Goal: Information Seeking & Learning: Learn about a topic

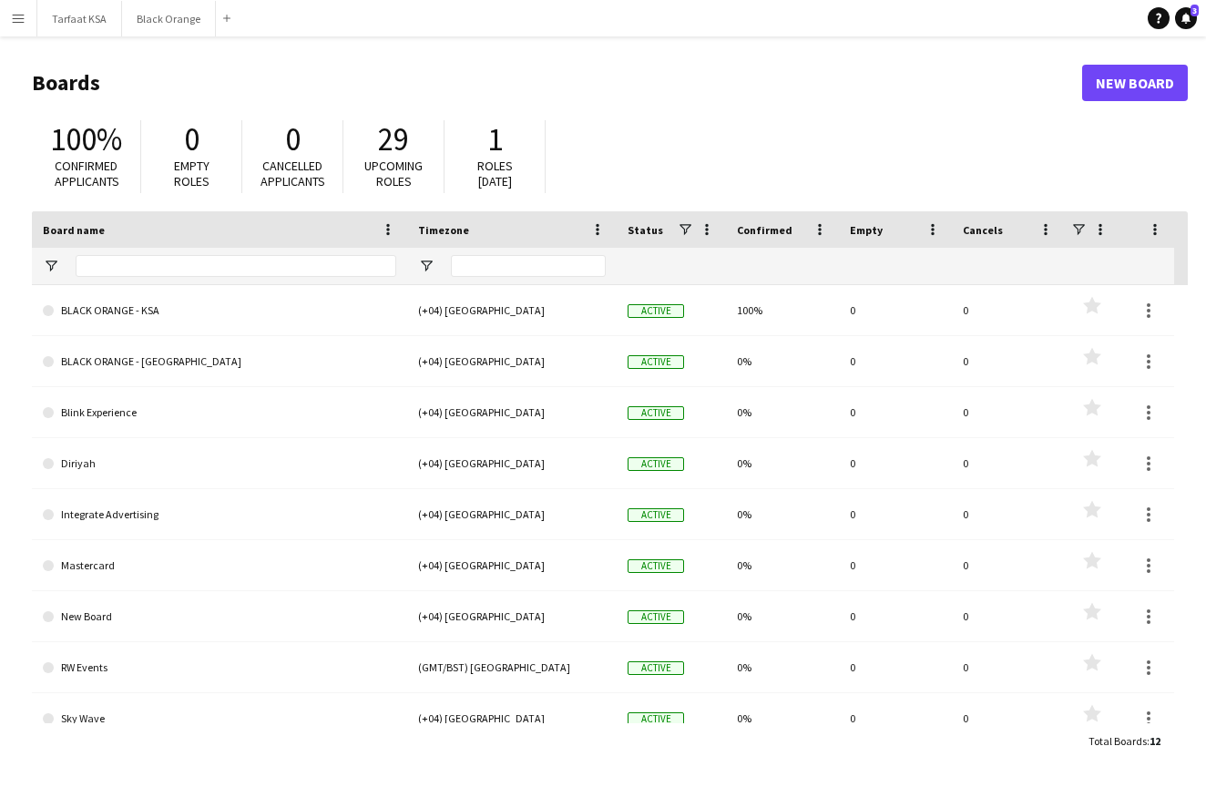
click at [17, 20] on app-icon "Menu" at bounding box center [18, 18] width 15 height 15
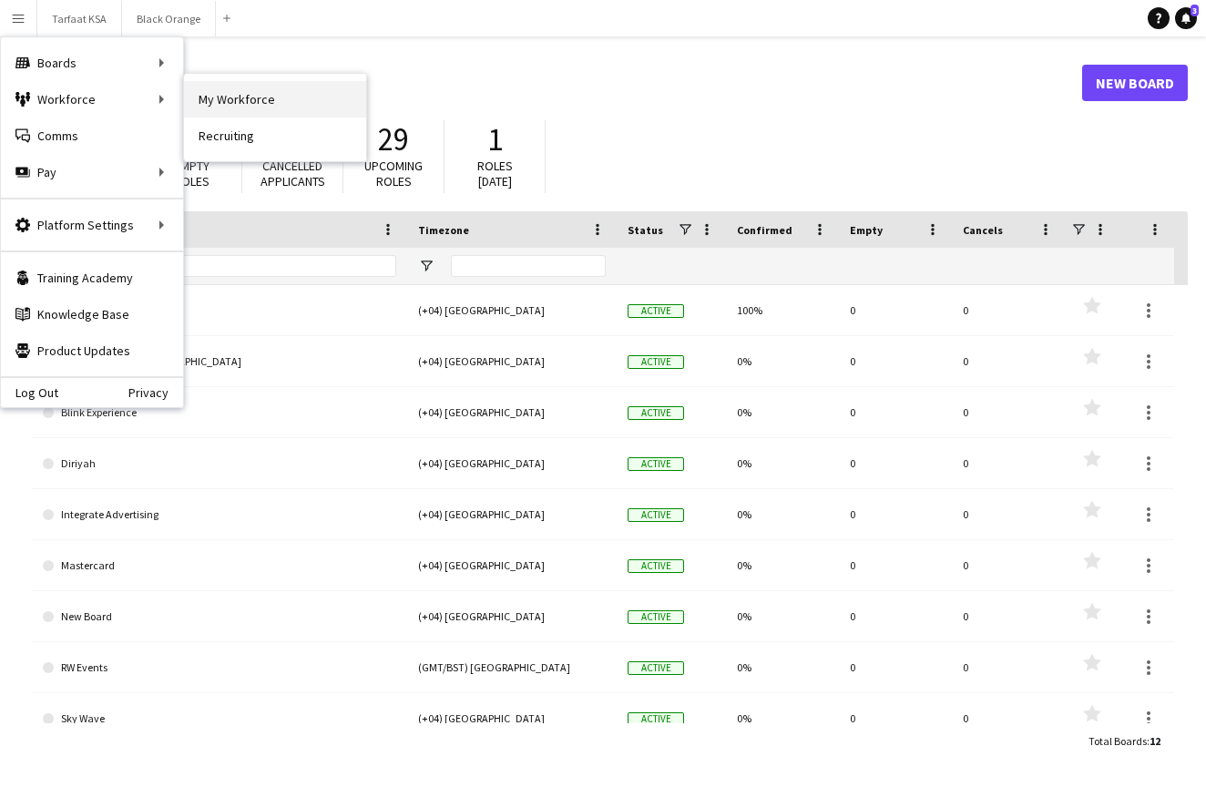
click at [220, 103] on link "My Workforce" at bounding box center [275, 99] width 182 height 36
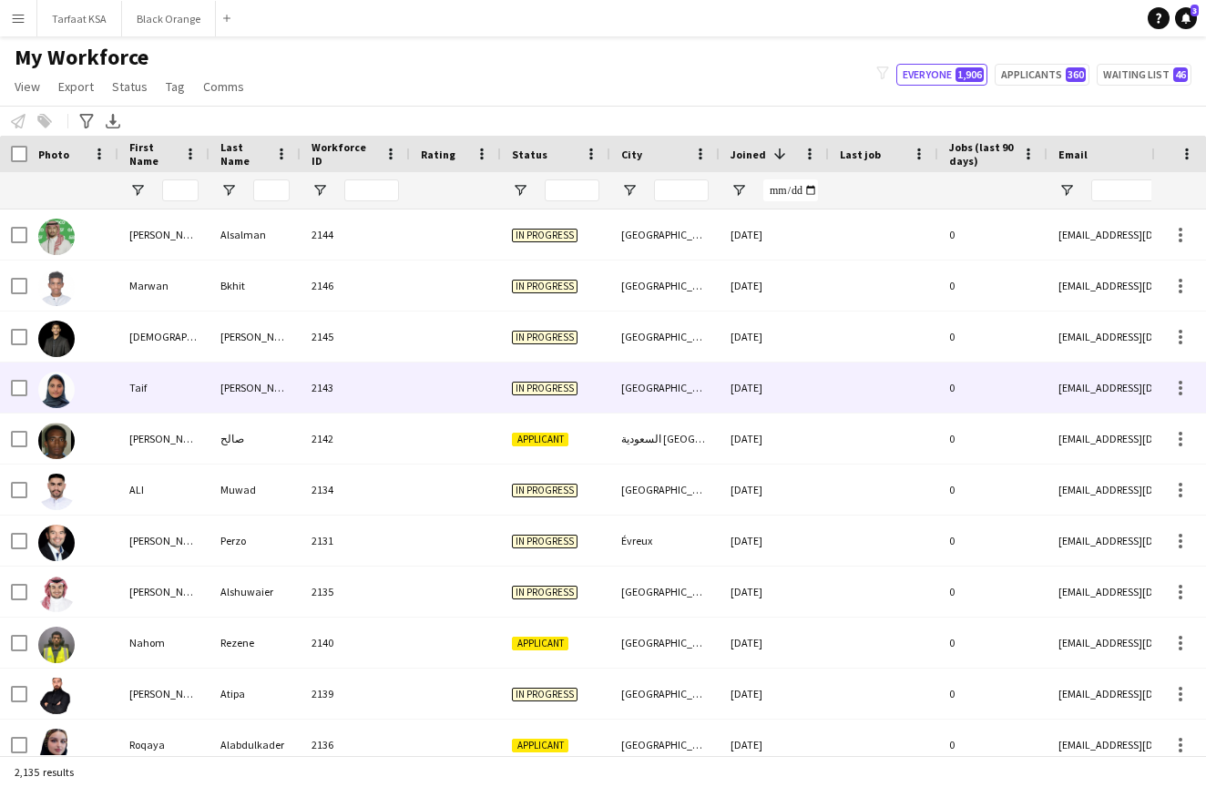
click at [51, 384] on img at bounding box center [56, 390] width 36 height 36
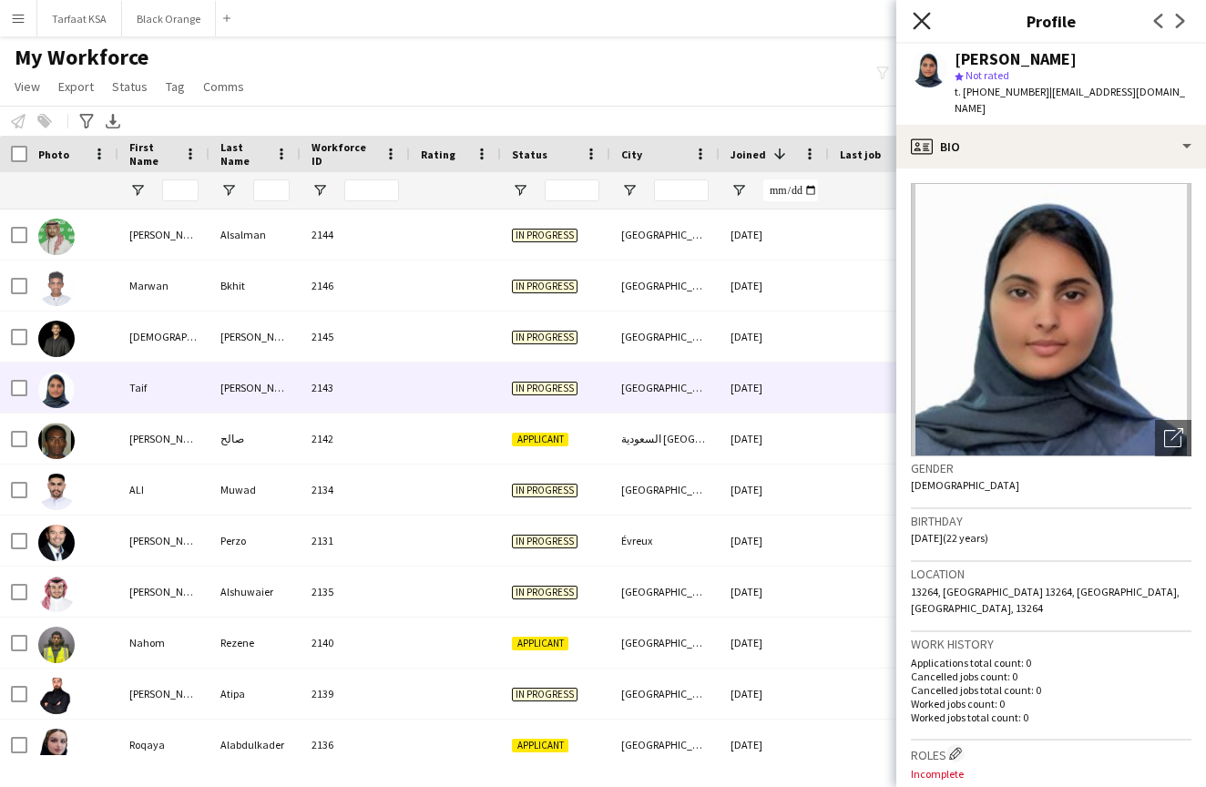
click at [926, 19] on icon "Close pop-in" at bounding box center [921, 20] width 17 height 17
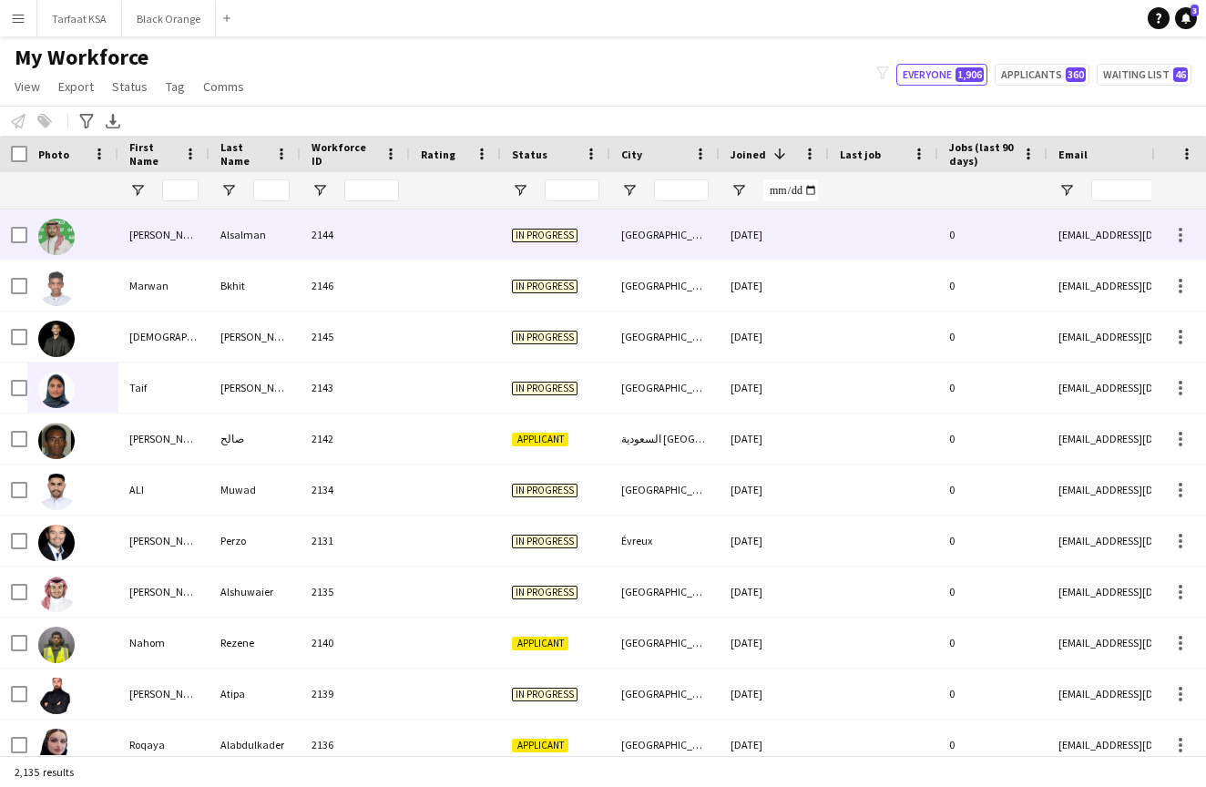
click at [53, 240] on img at bounding box center [56, 237] width 36 height 36
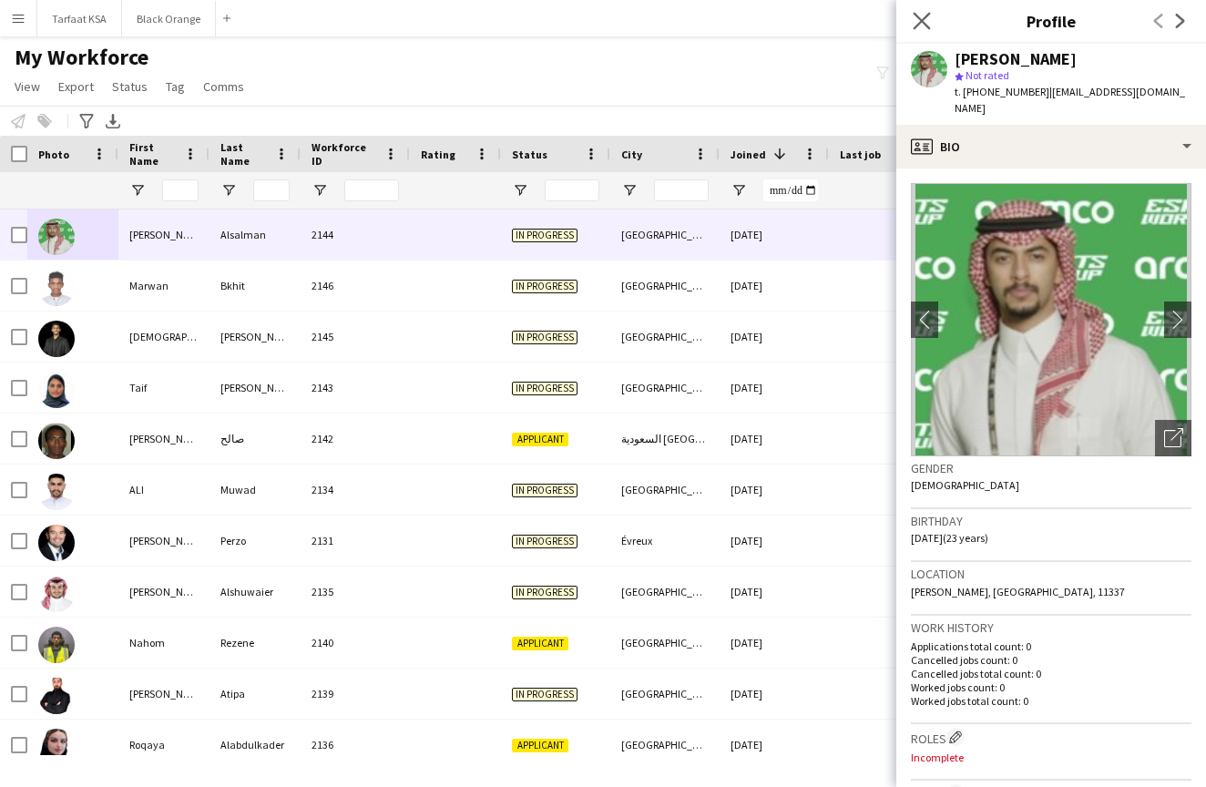
click at [911, 21] on app-icon "Close pop-in" at bounding box center [922, 21] width 26 height 26
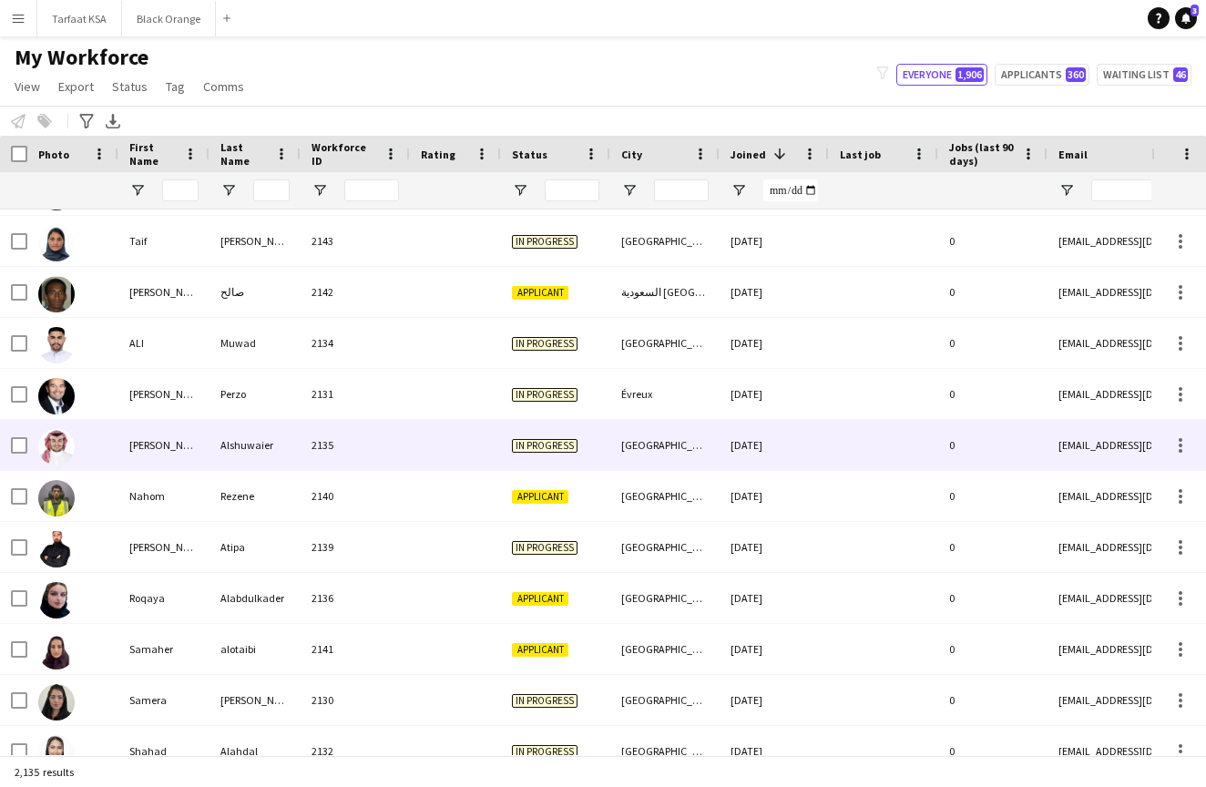
click at [59, 446] on img at bounding box center [56, 447] width 36 height 36
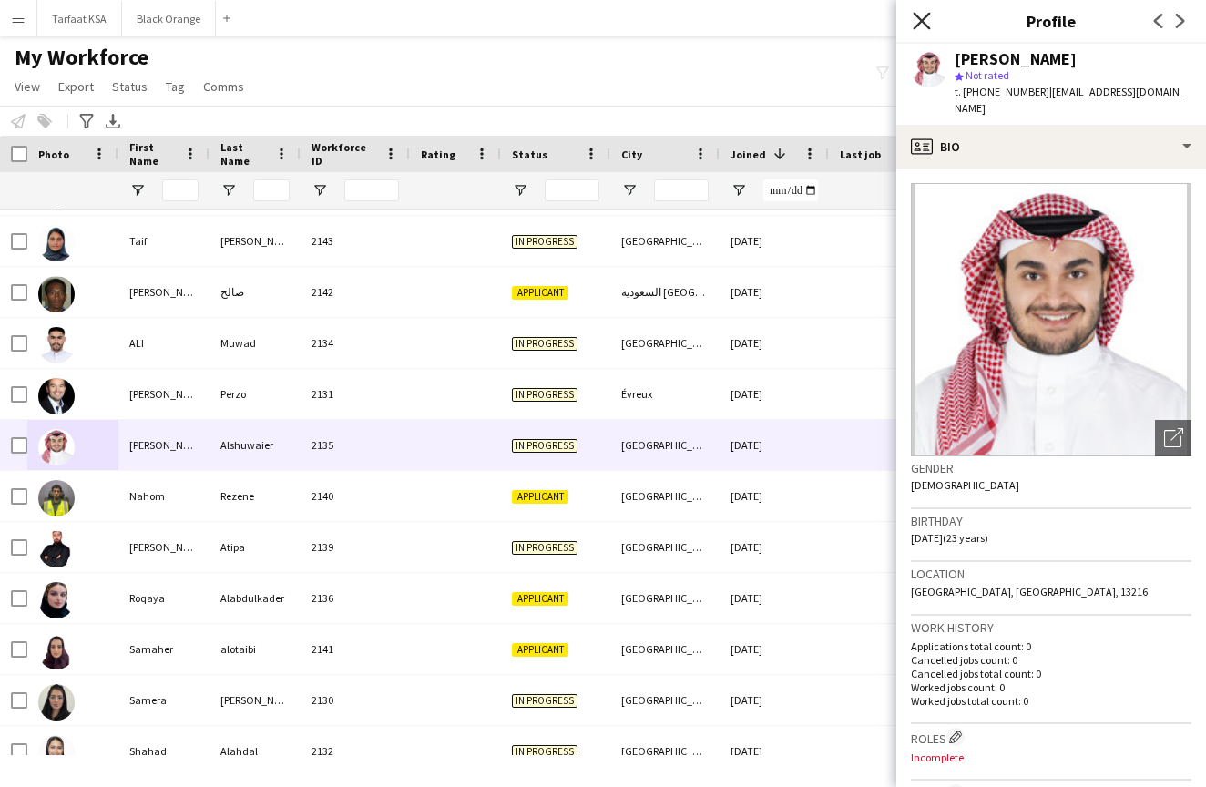
click at [925, 18] on icon at bounding box center [921, 20] width 17 height 17
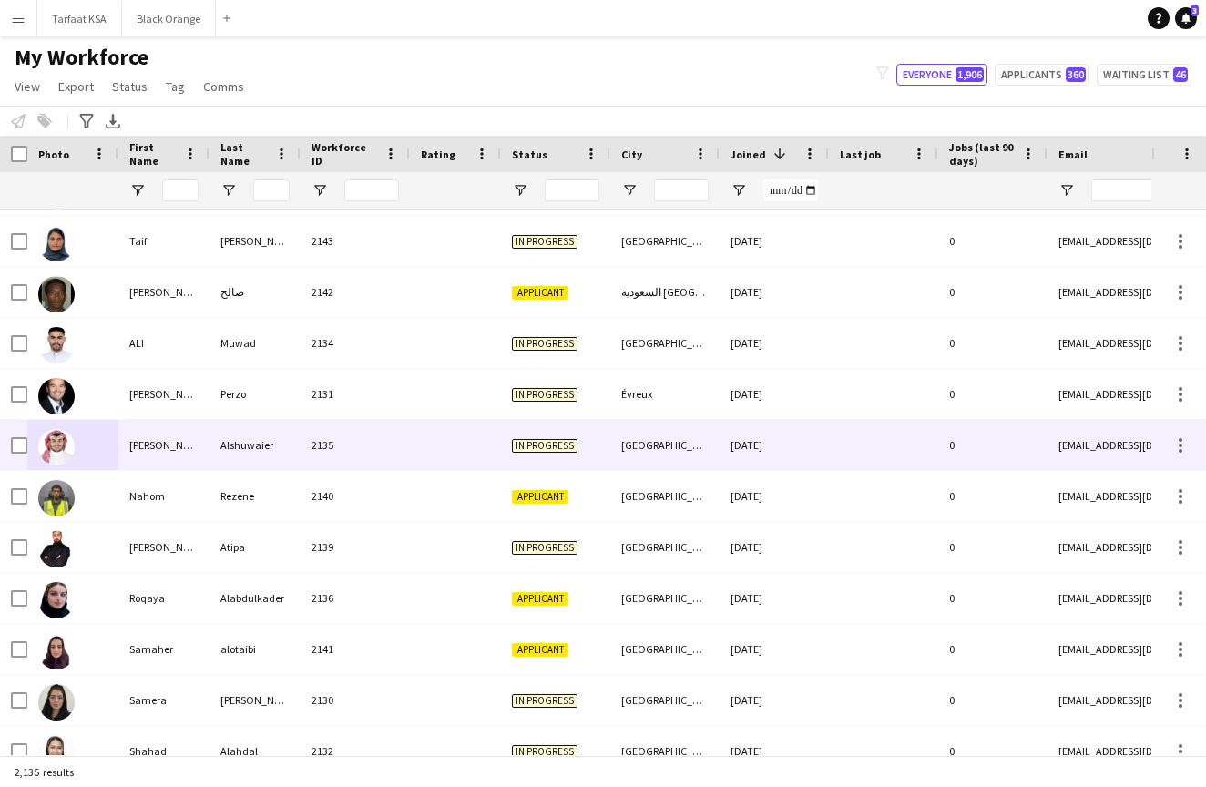
click at [61, 446] on img at bounding box center [56, 447] width 36 height 36
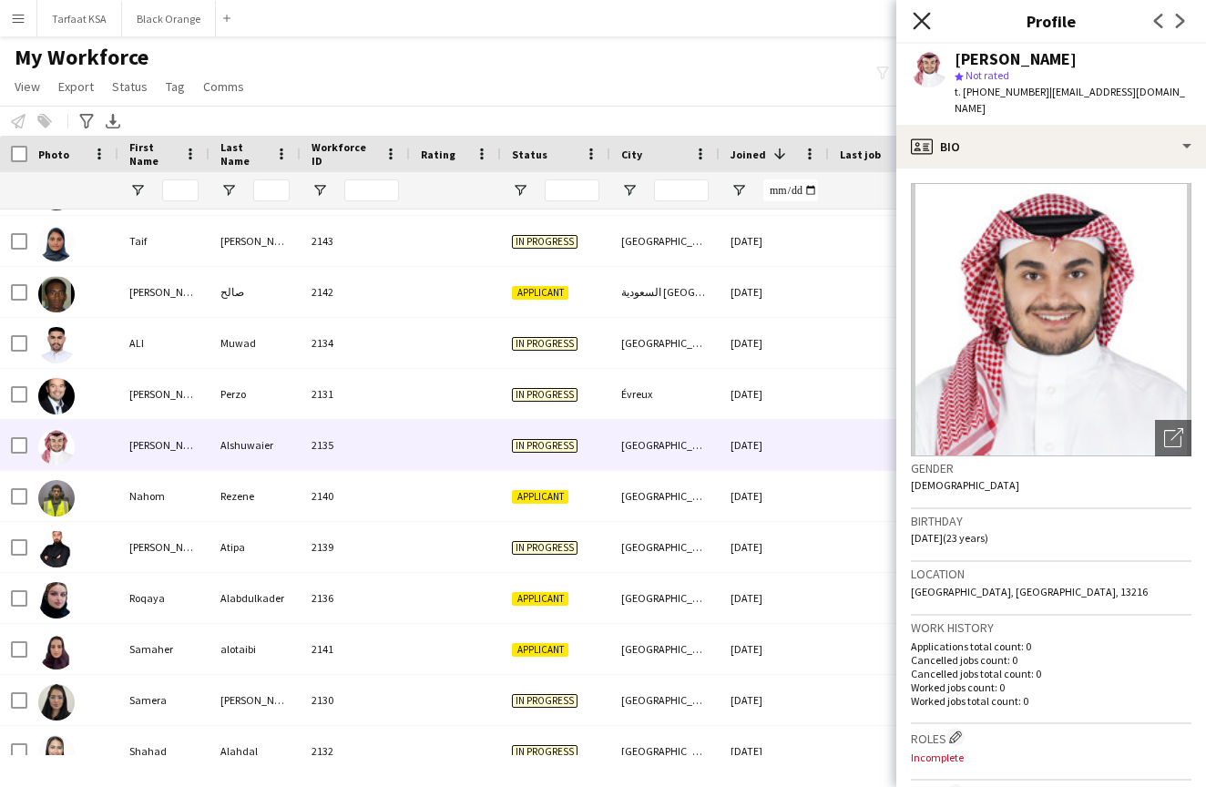
click at [922, 16] on icon "Close pop-in" at bounding box center [921, 20] width 17 height 17
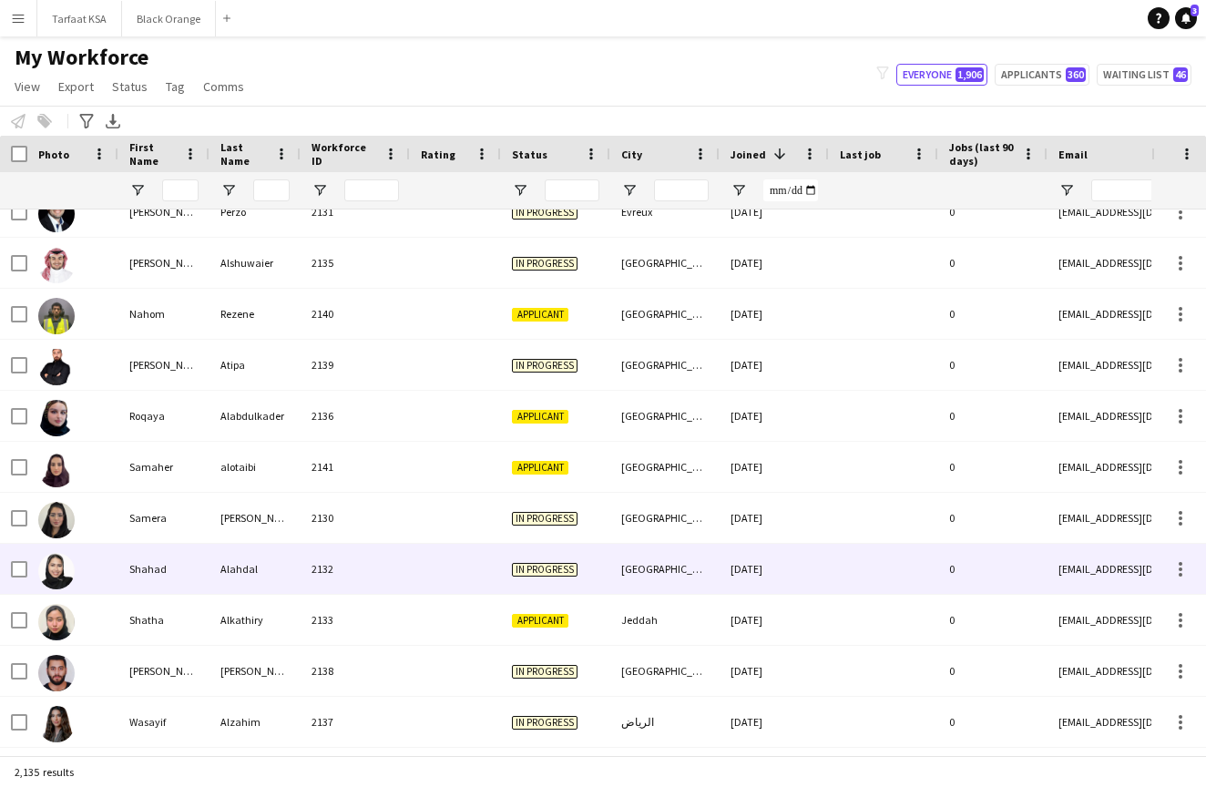
click at [56, 569] on img at bounding box center [56, 571] width 36 height 36
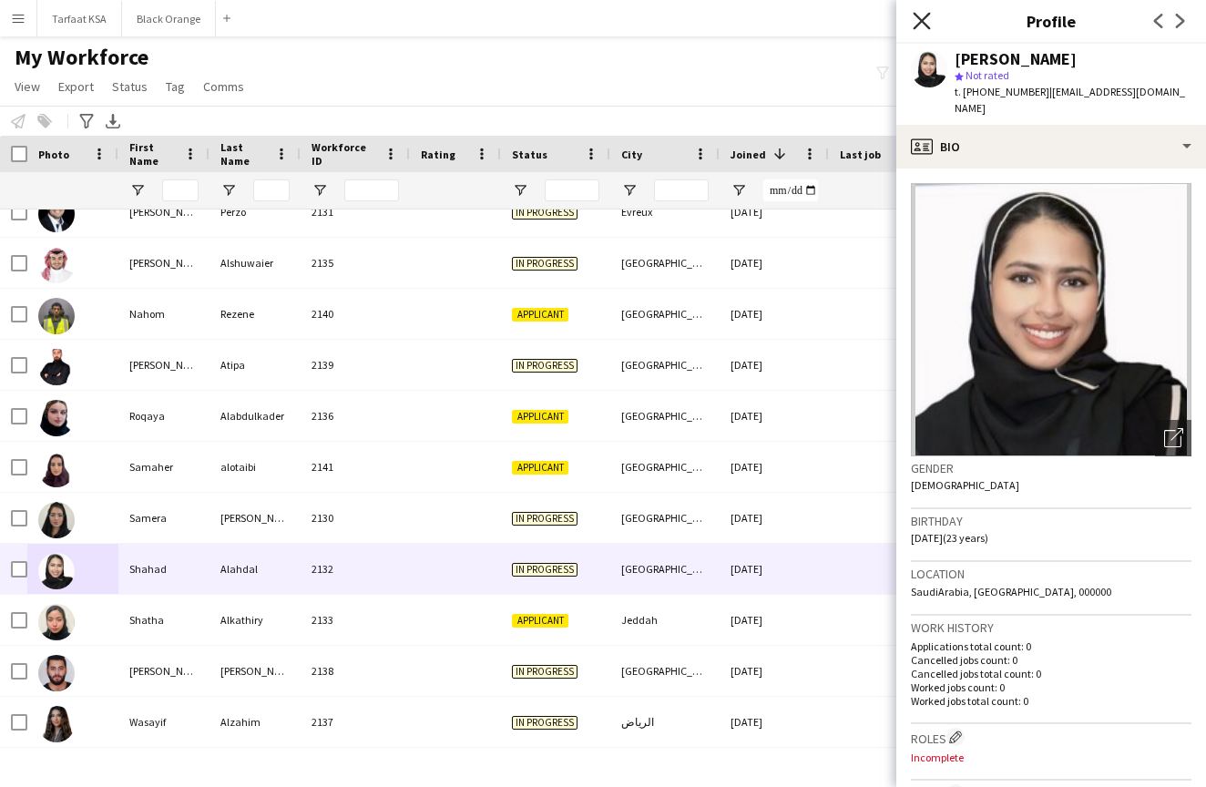
click at [925, 16] on icon "Close pop-in" at bounding box center [921, 20] width 17 height 17
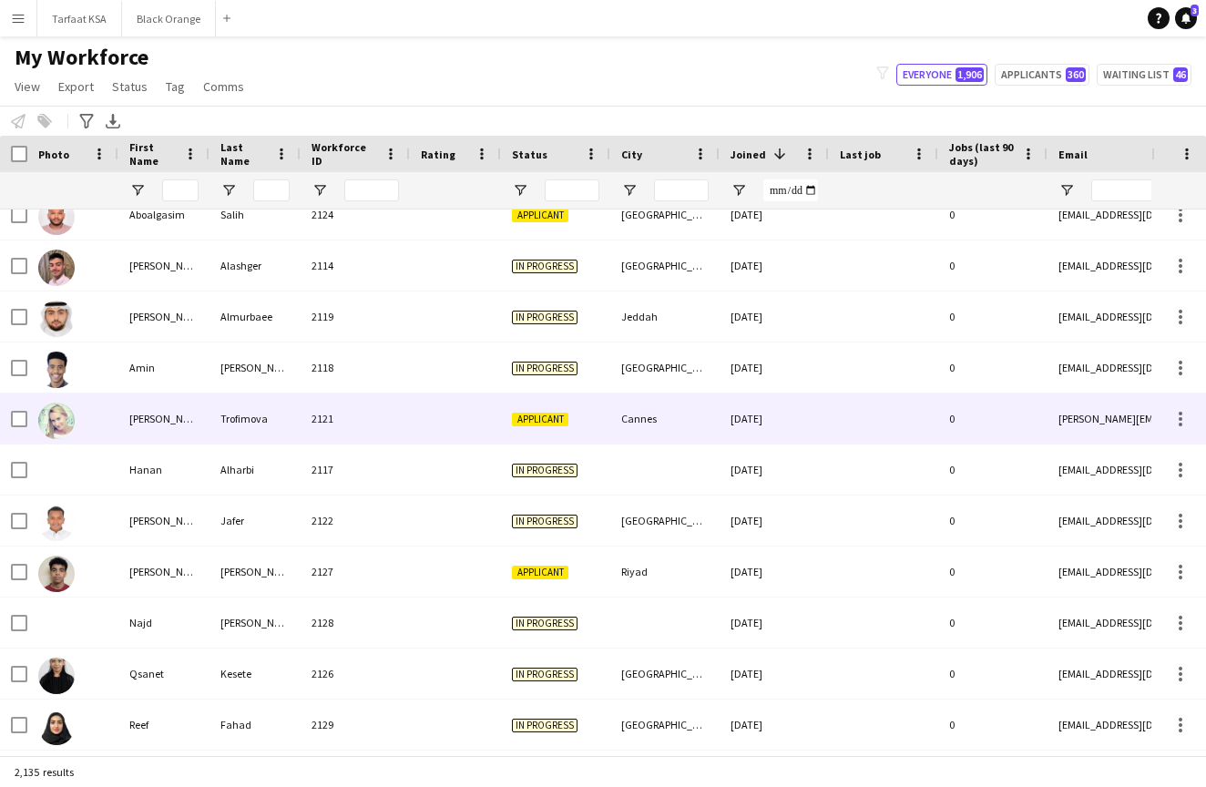
click at [58, 421] on img at bounding box center [56, 421] width 36 height 36
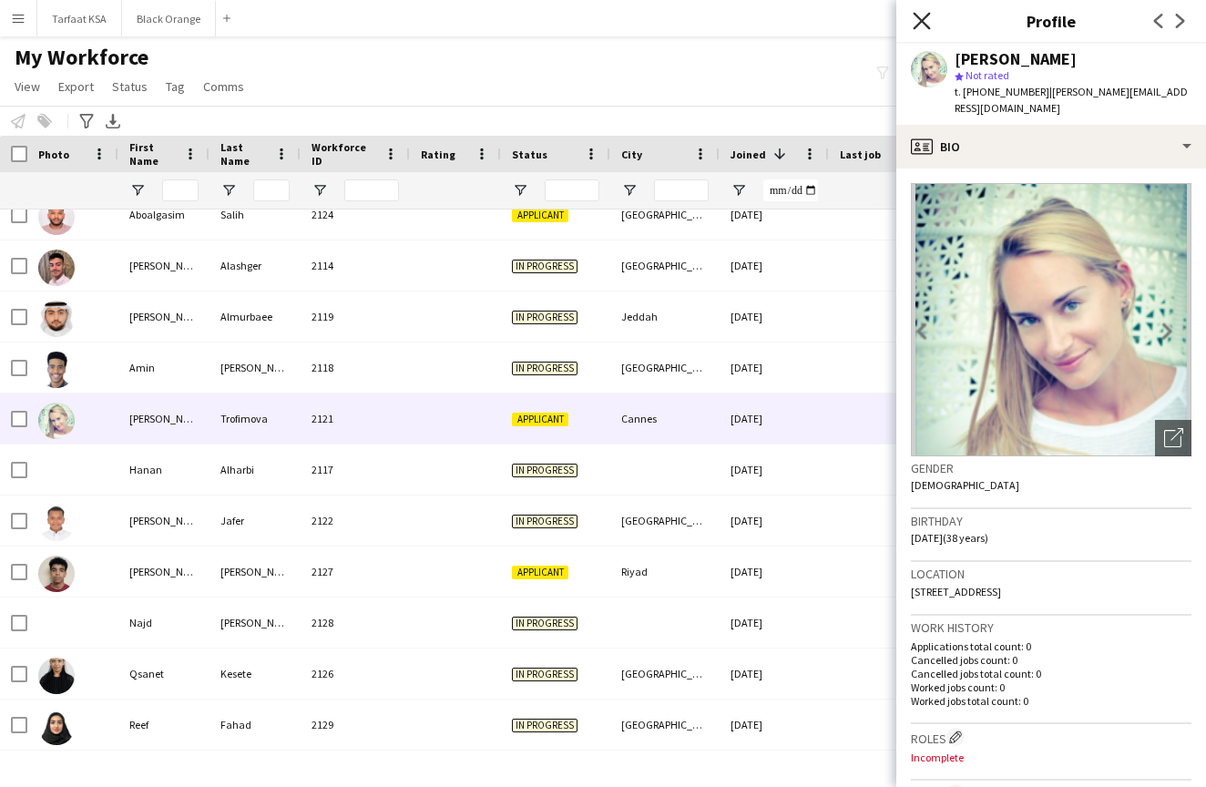
click at [923, 17] on icon "Close pop-in" at bounding box center [921, 20] width 17 height 17
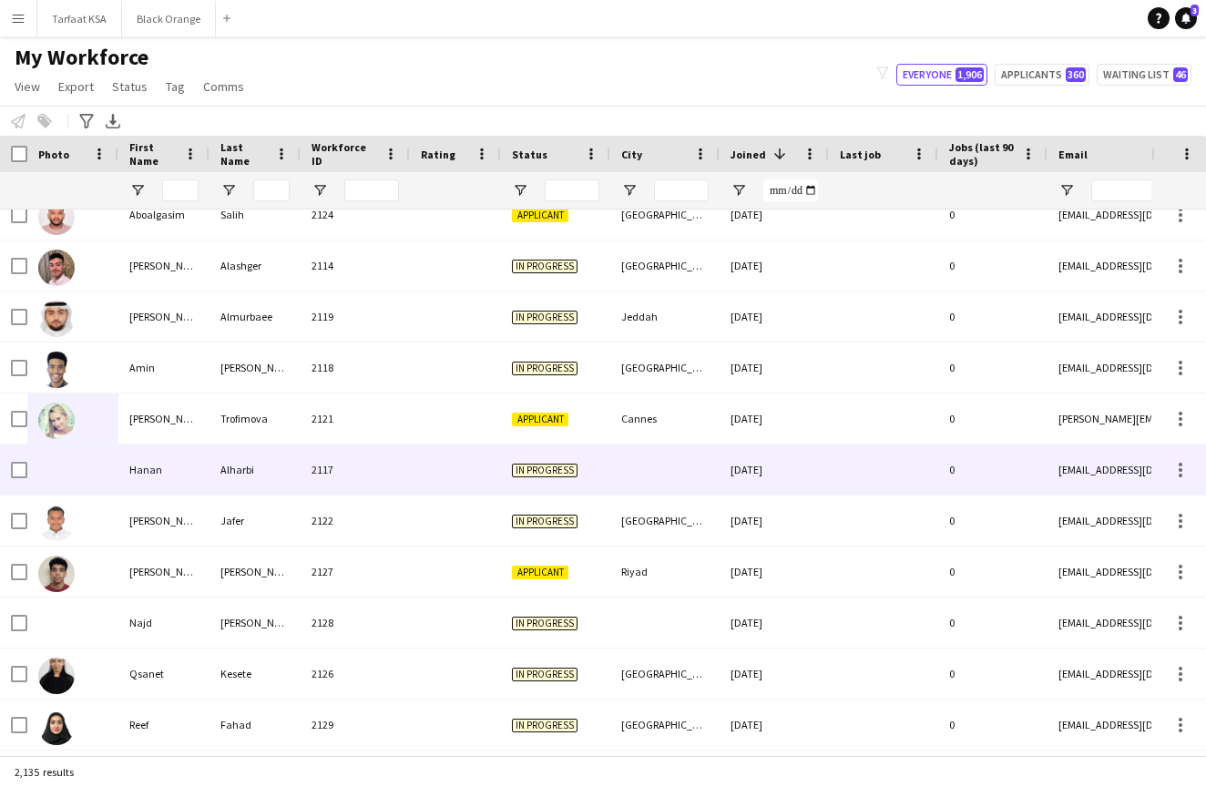
click at [58, 466] on div at bounding box center [72, 470] width 91 height 50
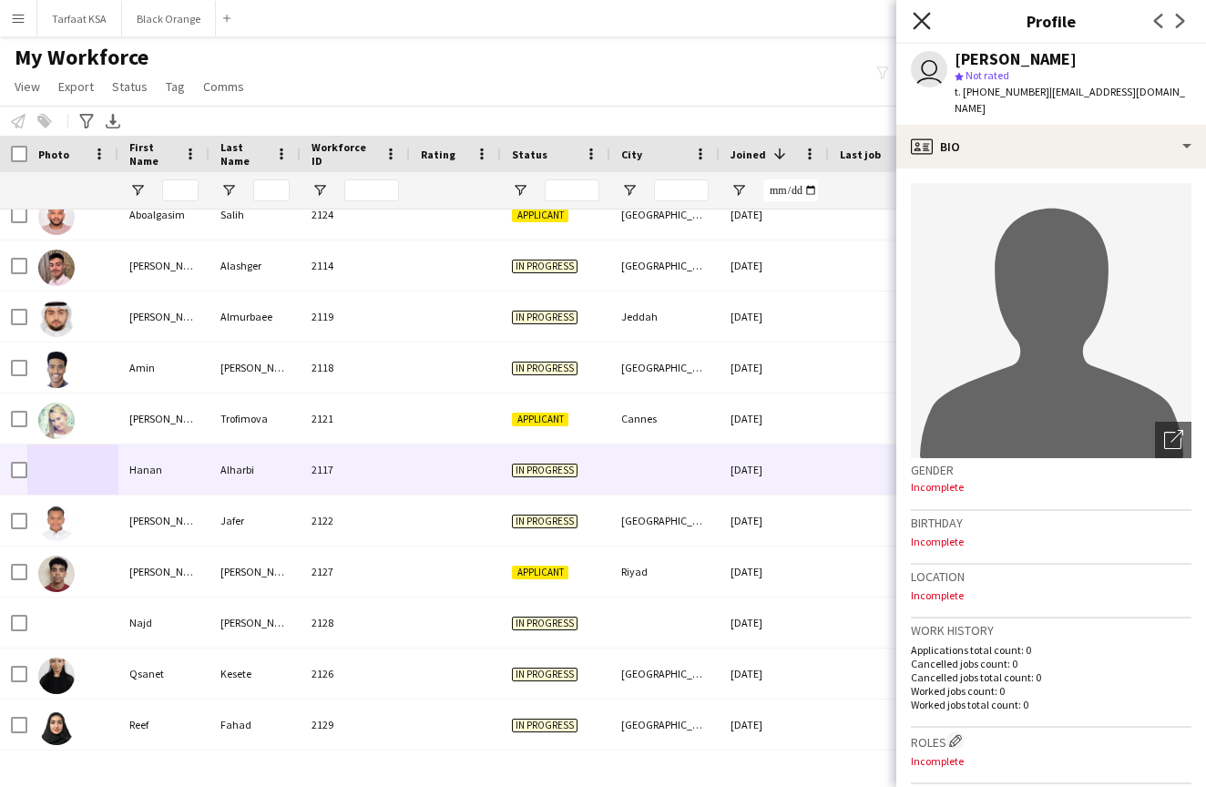
click at [916, 24] on icon "Close pop-in" at bounding box center [921, 20] width 17 height 17
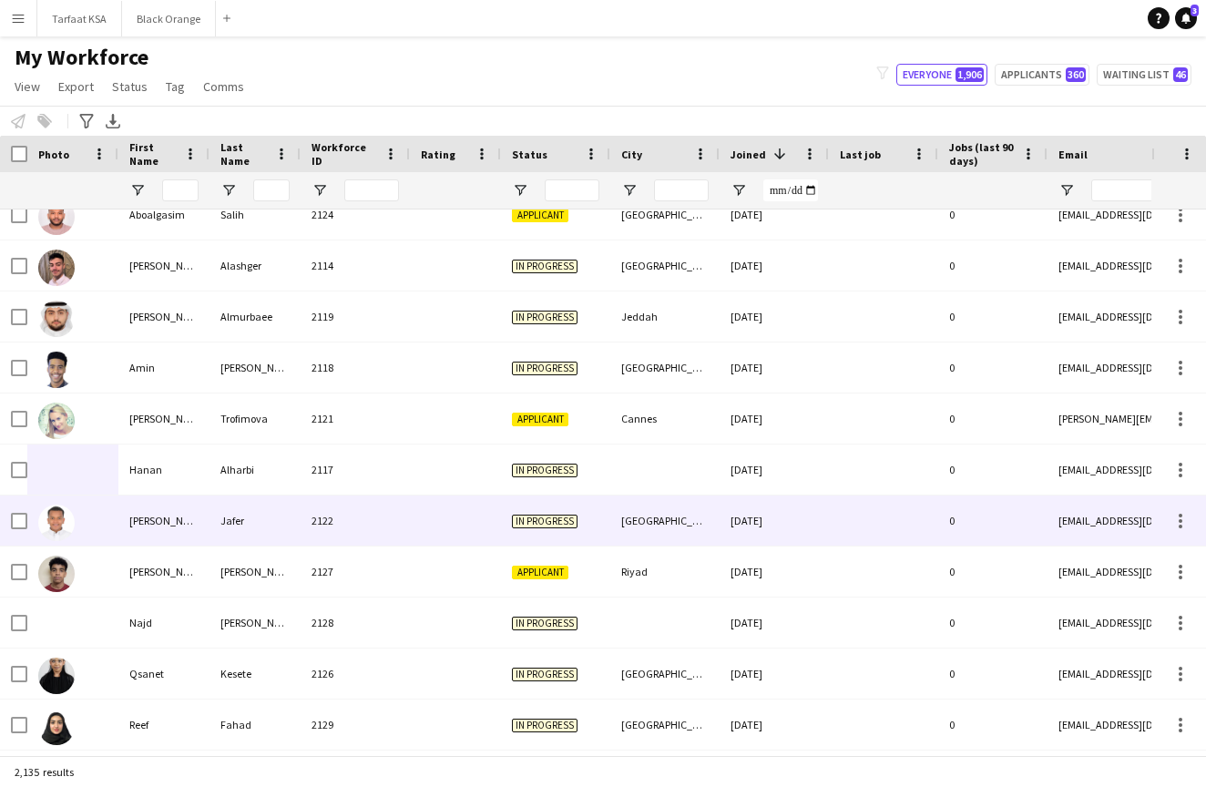
click at [64, 523] on img at bounding box center [56, 523] width 36 height 36
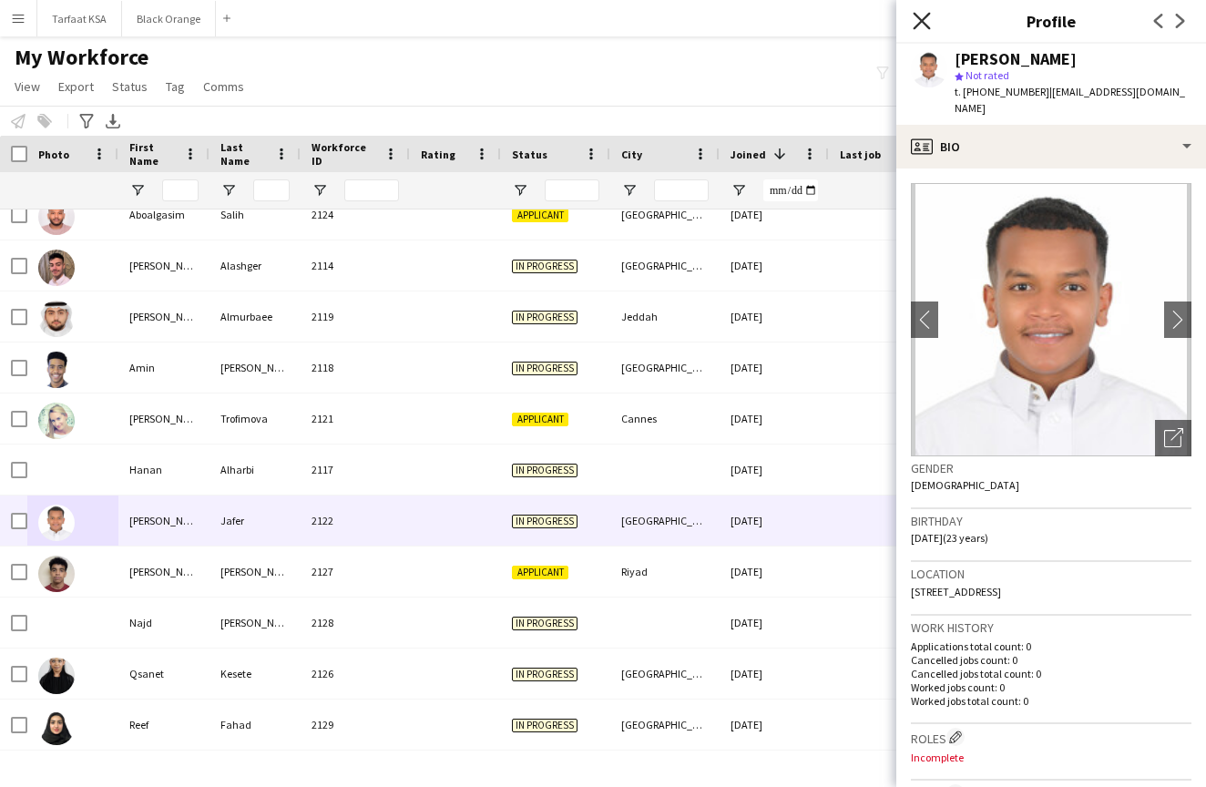
click at [919, 21] on icon "Close pop-in" at bounding box center [921, 20] width 17 height 17
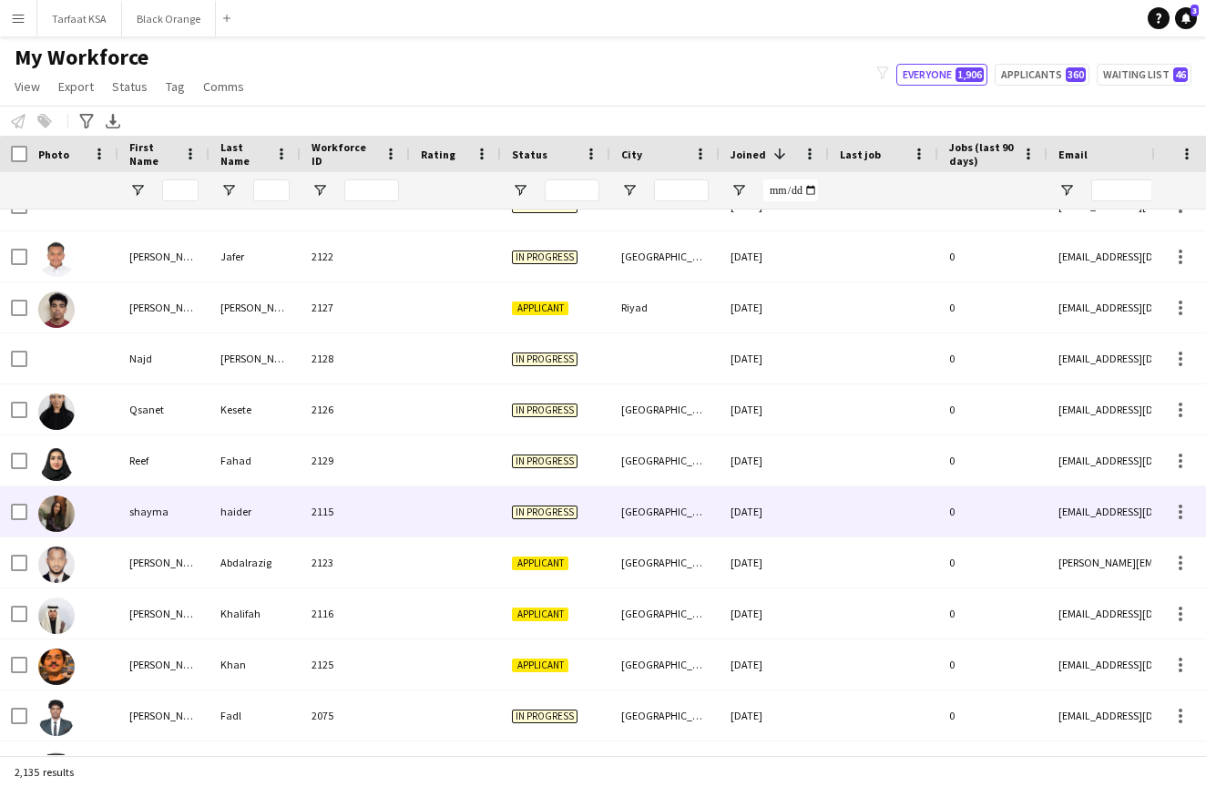
click at [60, 521] on img at bounding box center [56, 514] width 36 height 36
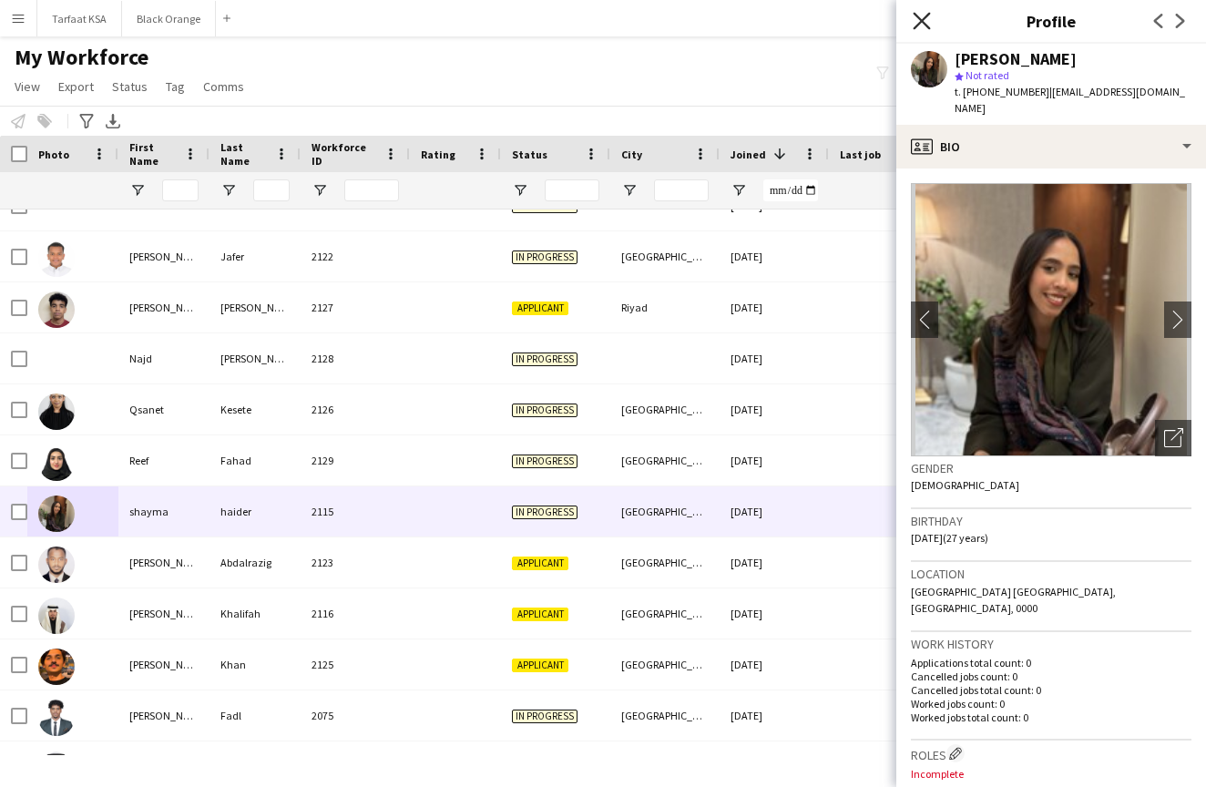
click at [923, 23] on icon at bounding box center [921, 20] width 17 height 17
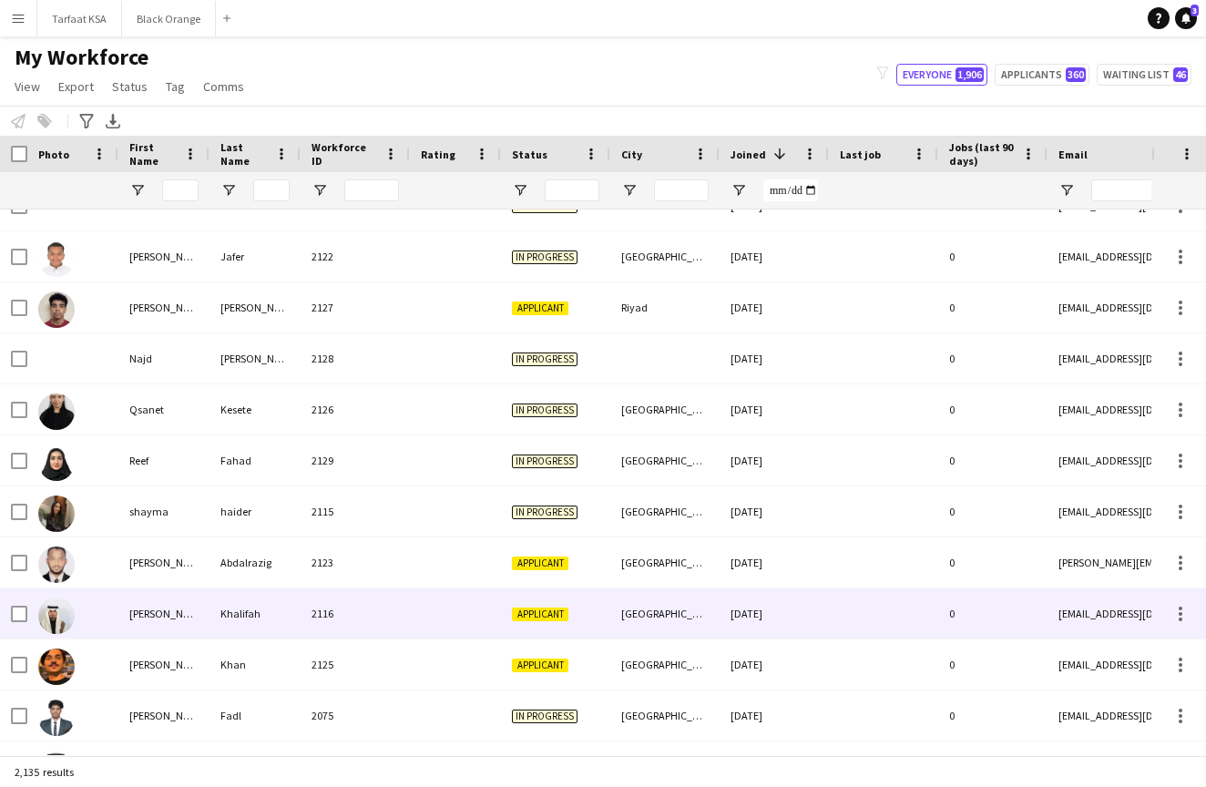
click at [62, 620] on img at bounding box center [56, 616] width 36 height 36
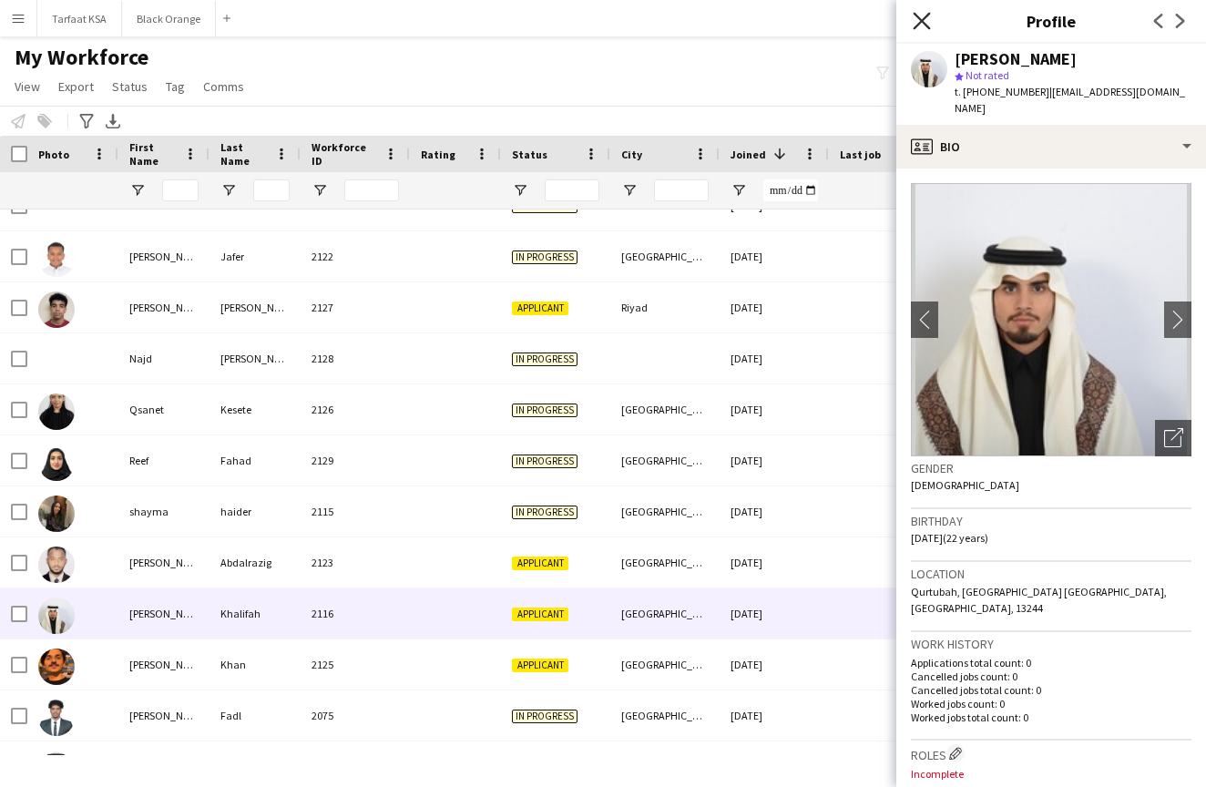
click at [926, 26] on icon at bounding box center [921, 20] width 17 height 17
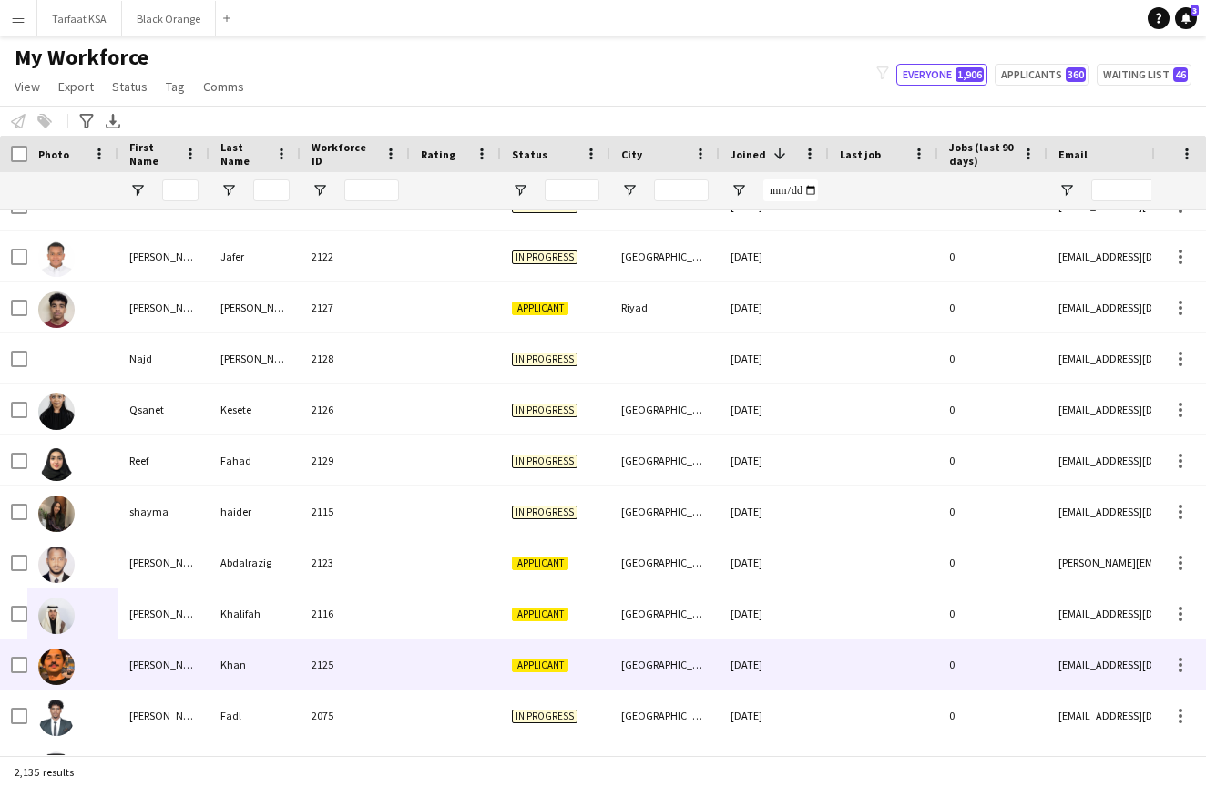
click at [58, 661] on img at bounding box center [56, 667] width 36 height 36
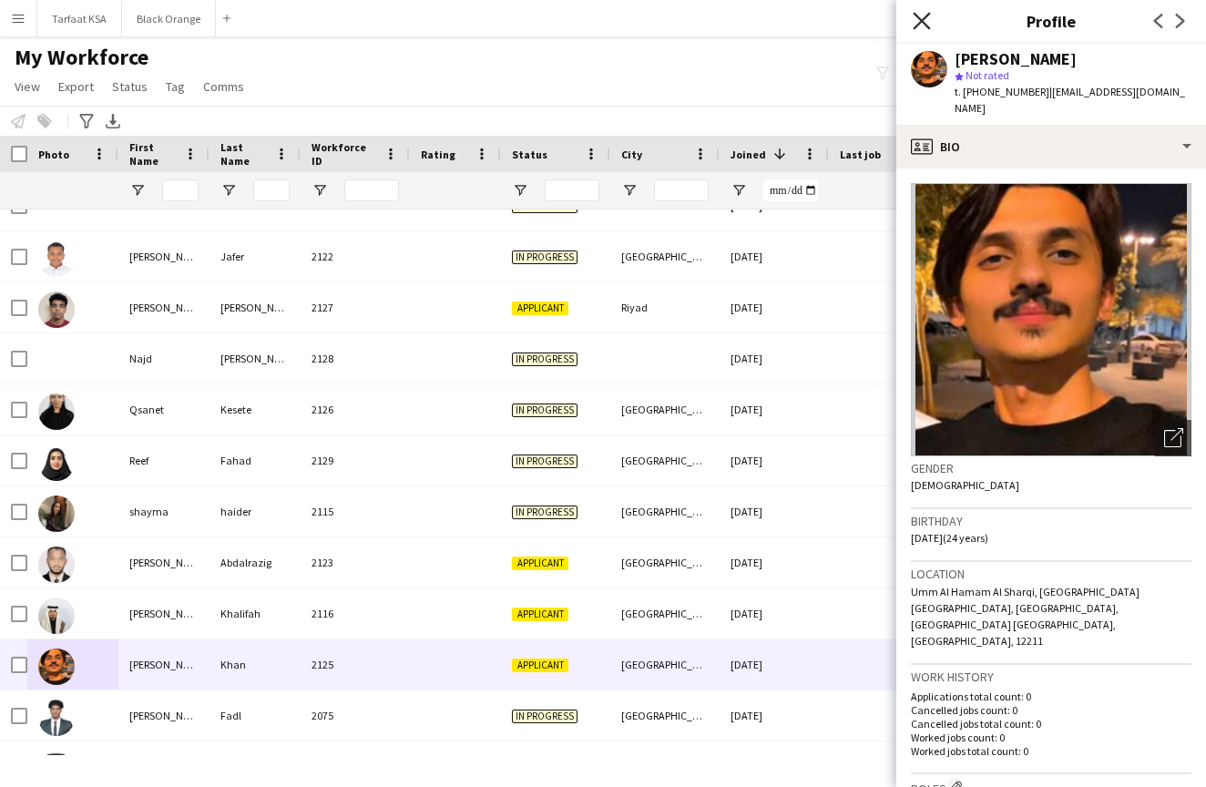
click at [926, 20] on icon "Close pop-in" at bounding box center [921, 20] width 17 height 17
